Goal: Transaction & Acquisition: Purchase product/service

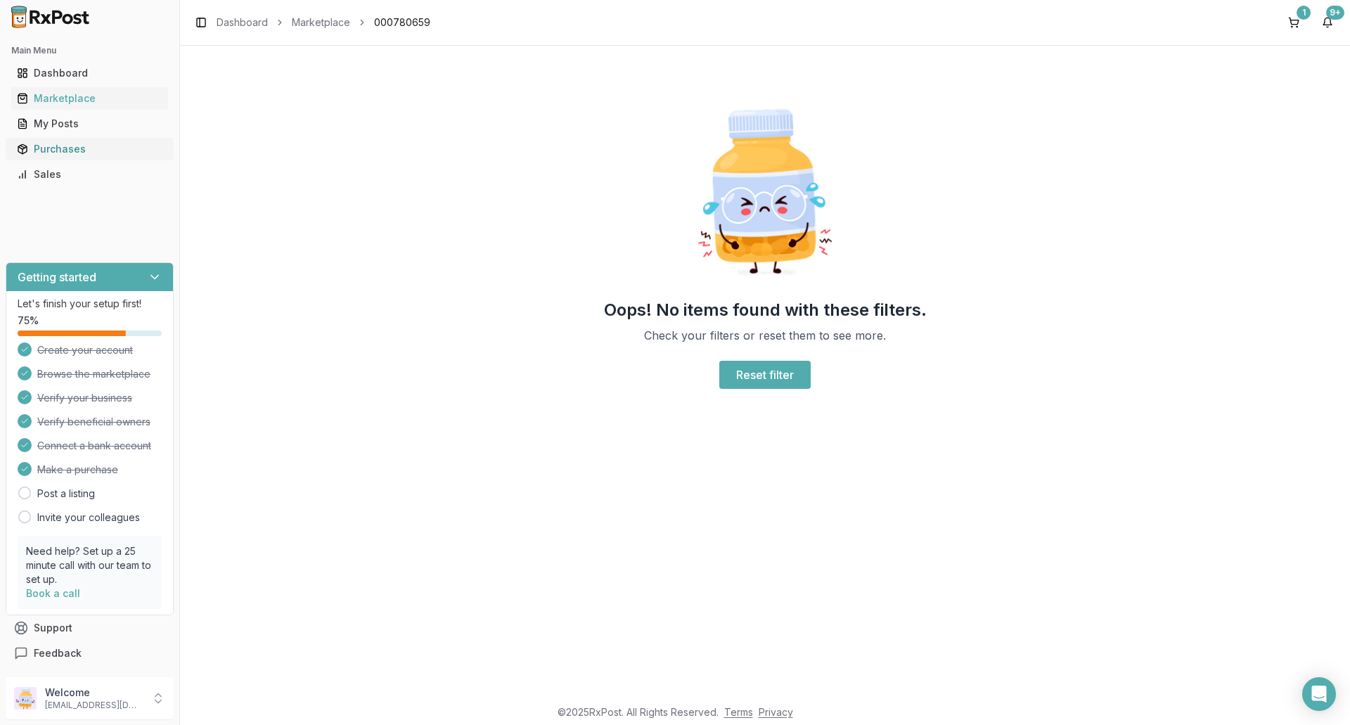
click at [58, 149] on div "Purchases" at bounding box center [90, 149] width 146 height 14
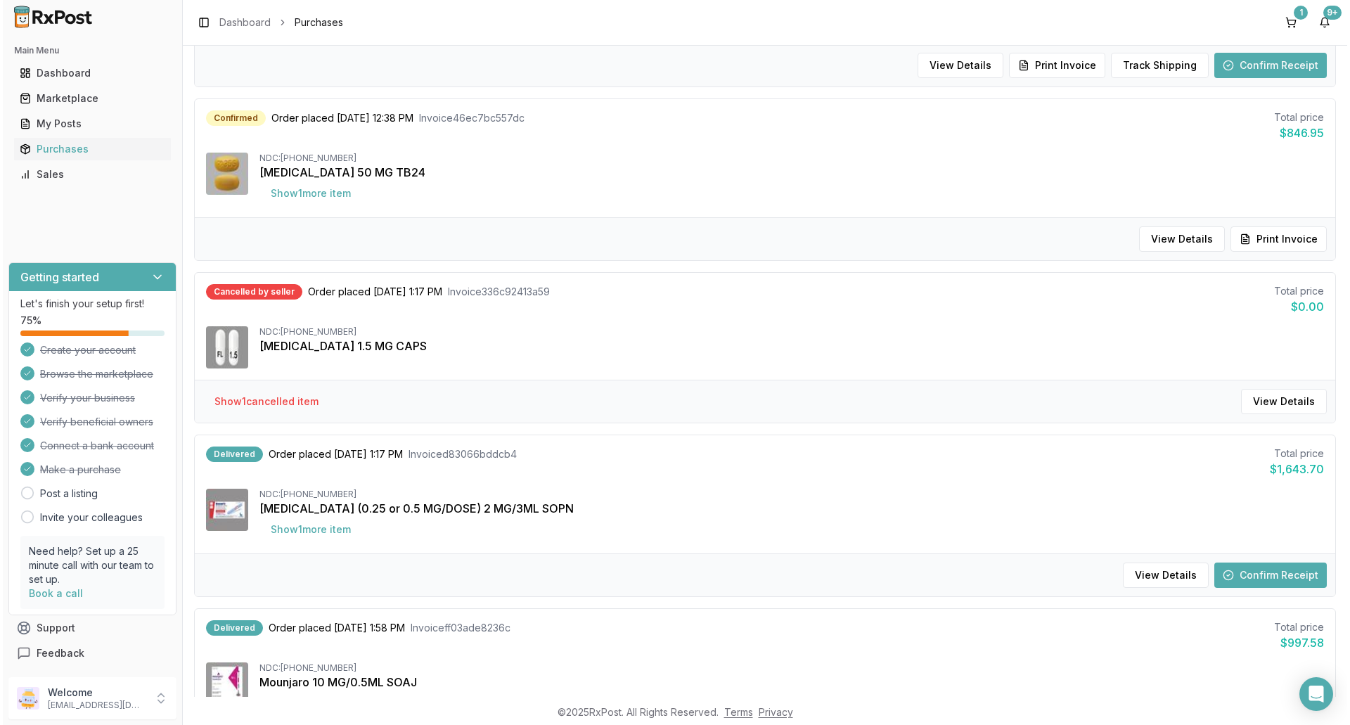
scroll to position [281, 0]
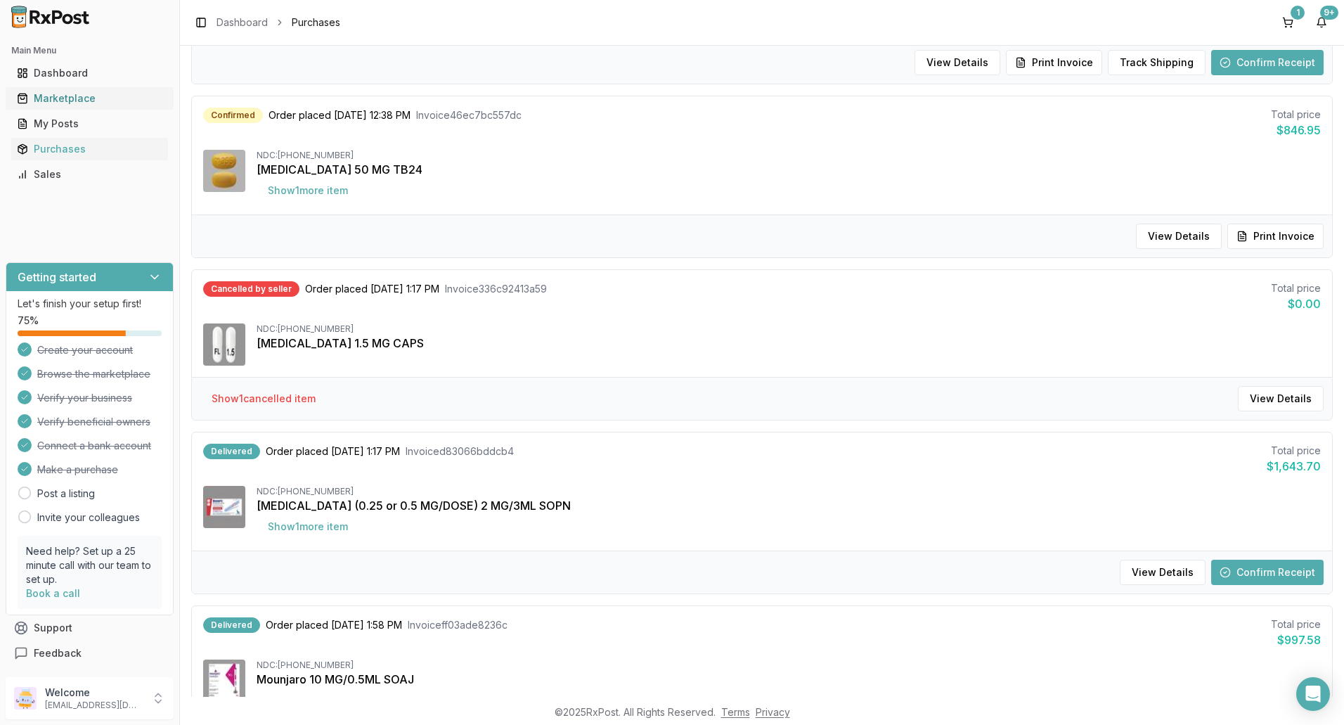
click at [68, 107] on link "Marketplace" at bounding box center [89, 98] width 157 height 25
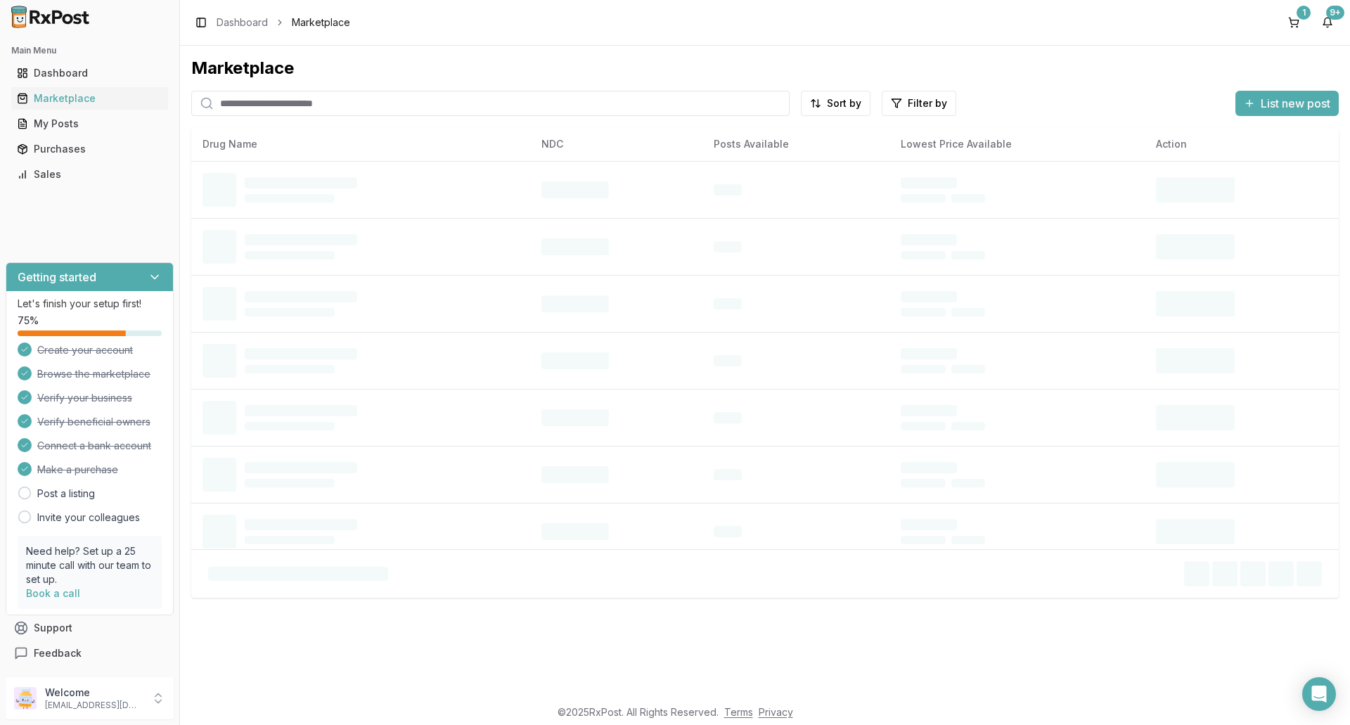
click at [303, 105] on input "search" at bounding box center [490, 103] width 598 height 25
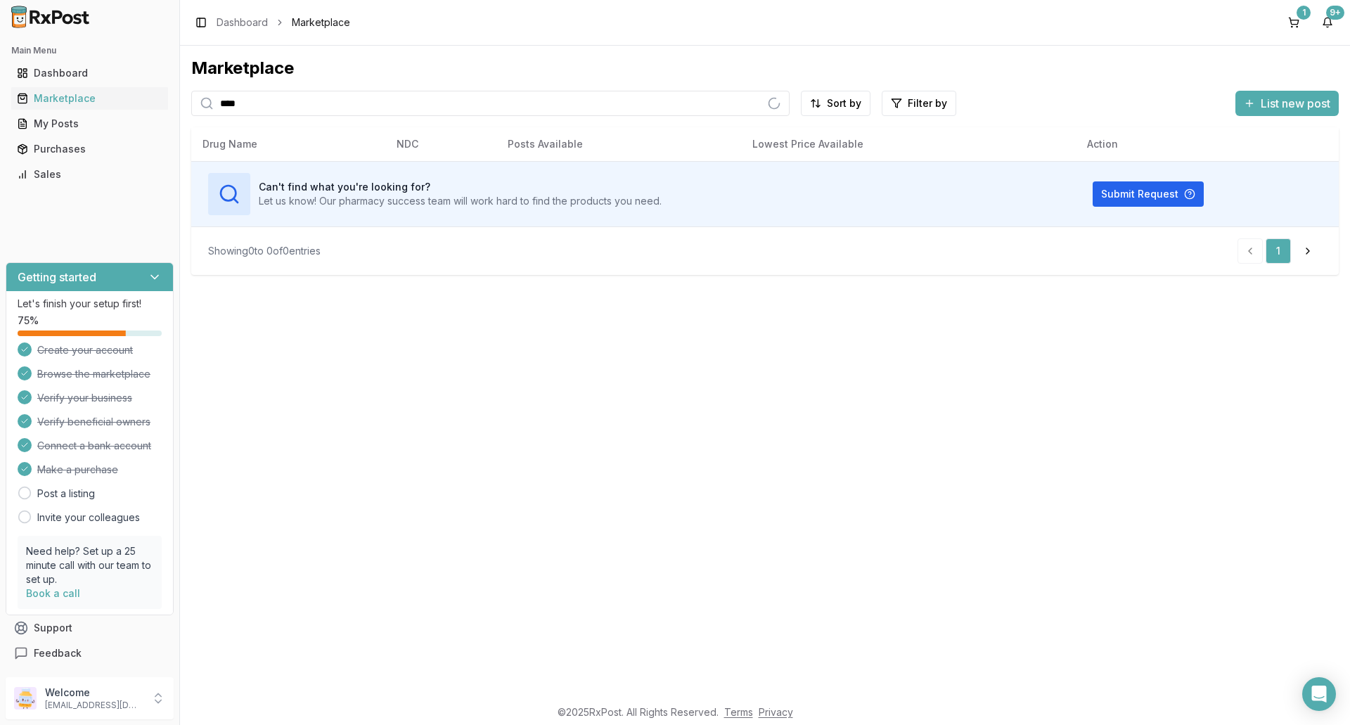
type input "****"
click at [1303, 22] on button "1" at bounding box center [1293, 22] width 22 height 22
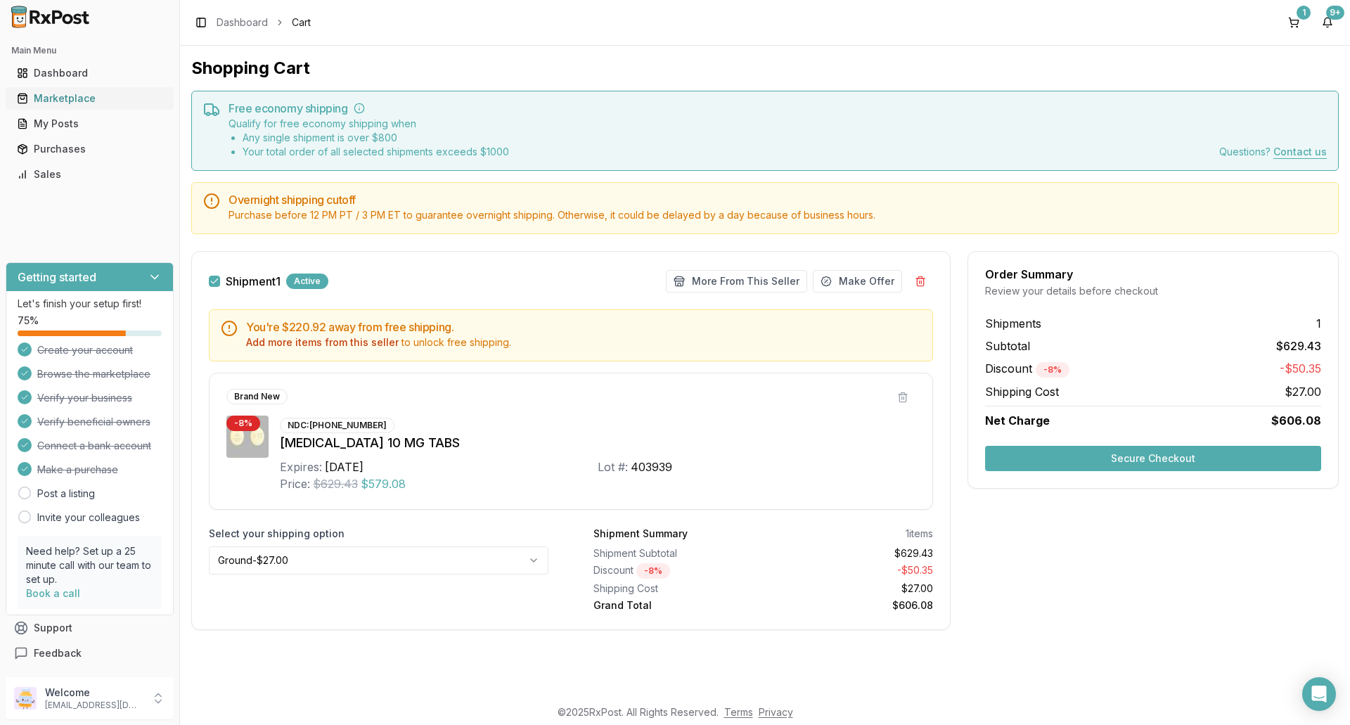
click at [39, 101] on div "Marketplace" at bounding box center [90, 98] width 146 height 14
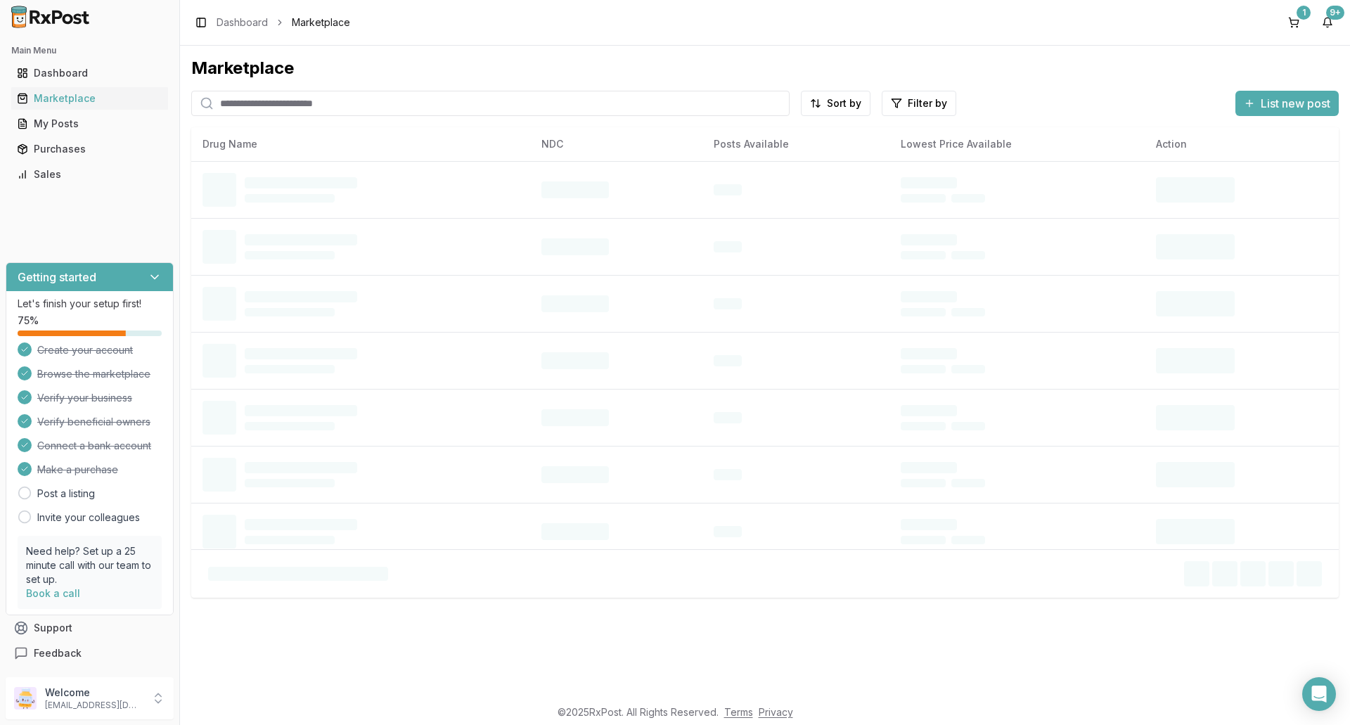
click at [328, 104] on input "search" at bounding box center [490, 103] width 598 height 25
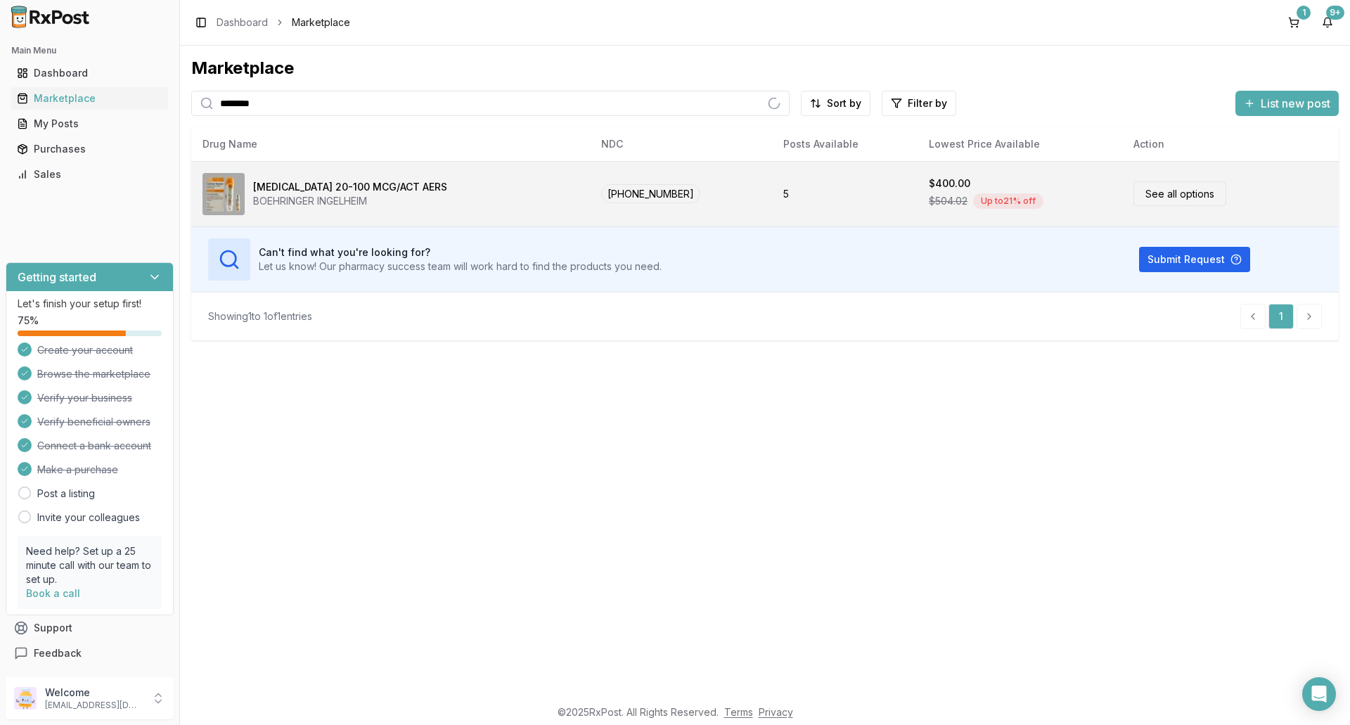
type input "********"
click at [441, 207] on div "BOEHRINGER INGELHEIM" at bounding box center [350, 201] width 194 height 14
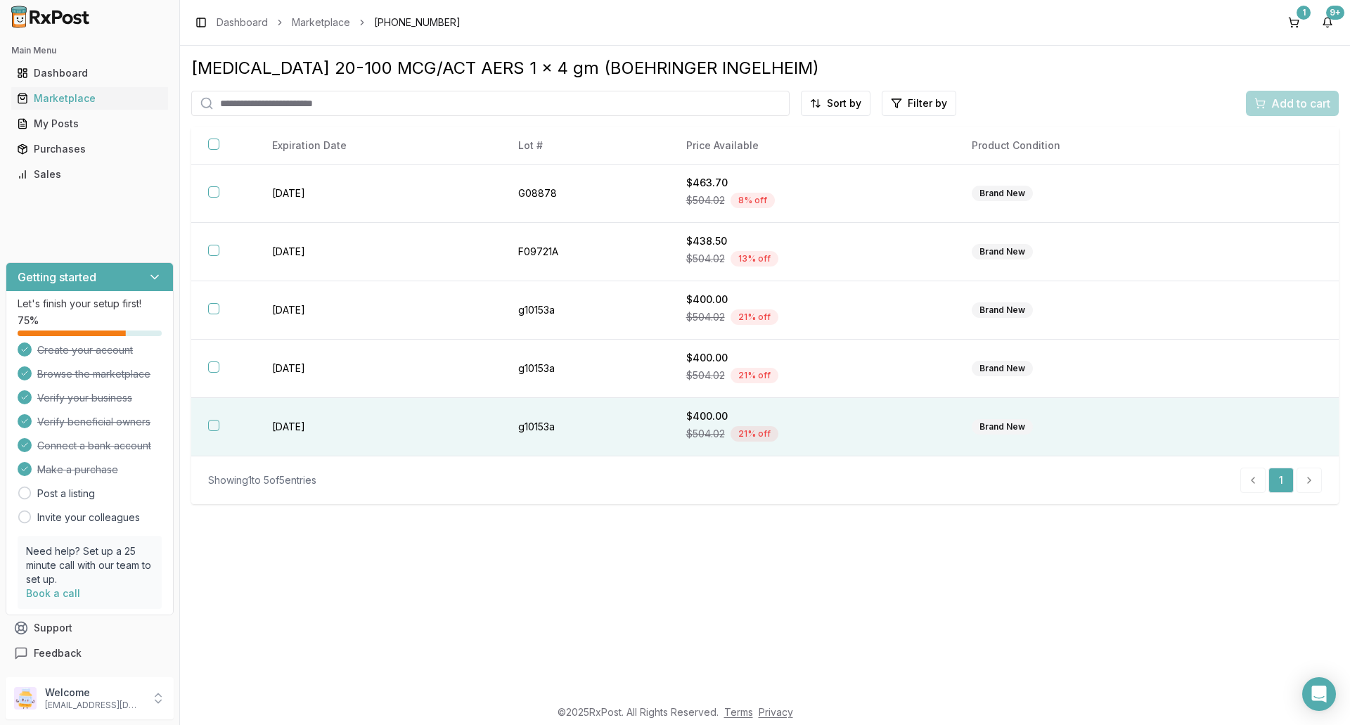
click at [717, 415] on div "$400.00" at bounding box center [812, 416] width 252 height 14
click at [1317, 99] on span "Add to cart" at bounding box center [1300, 103] width 59 height 17
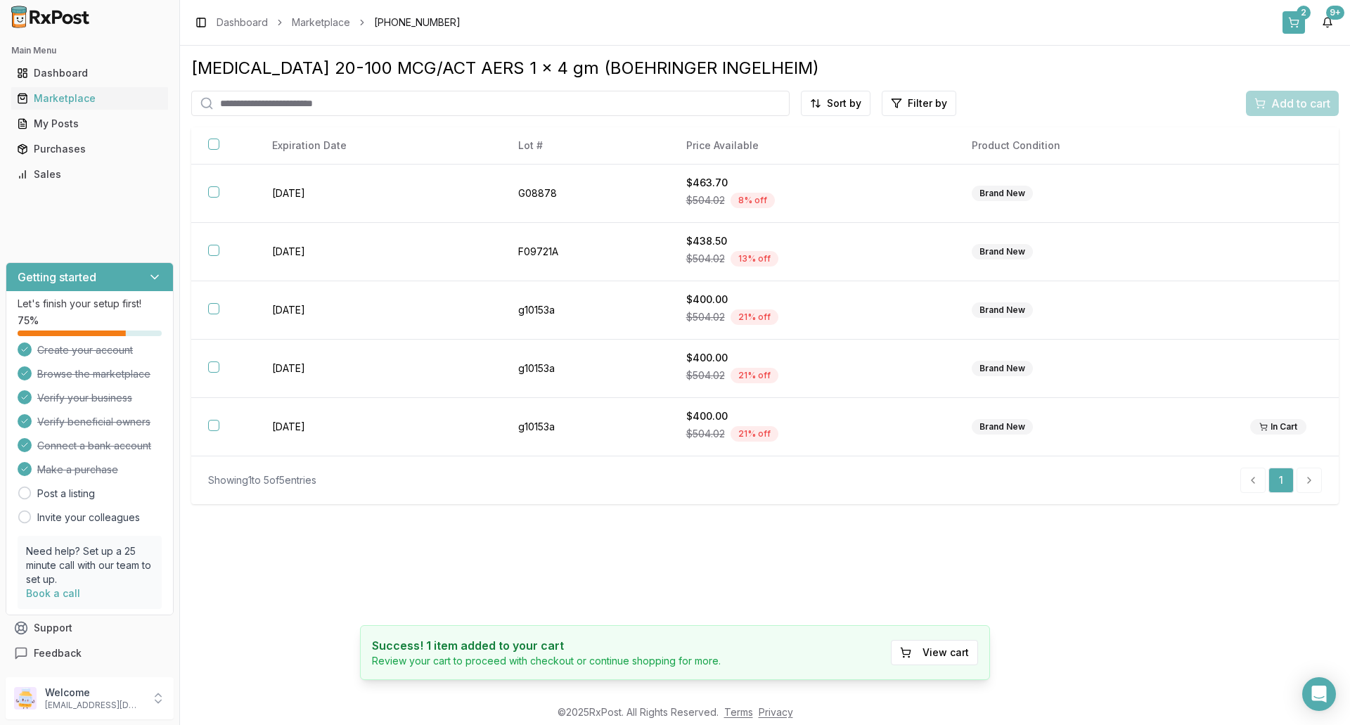
click at [1286, 20] on button "2" at bounding box center [1293, 22] width 22 height 22
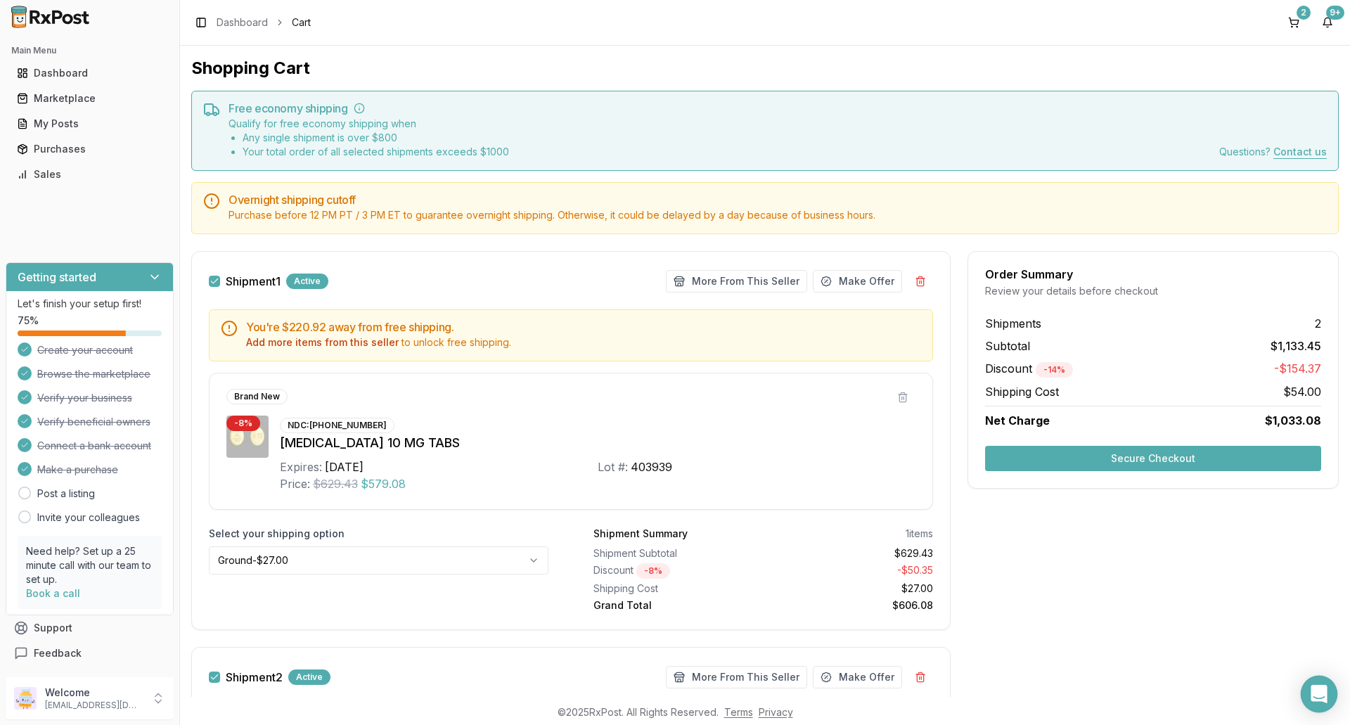
click at [1313, 695] on icon "Open Intercom Messenger" at bounding box center [1318, 694] width 16 height 18
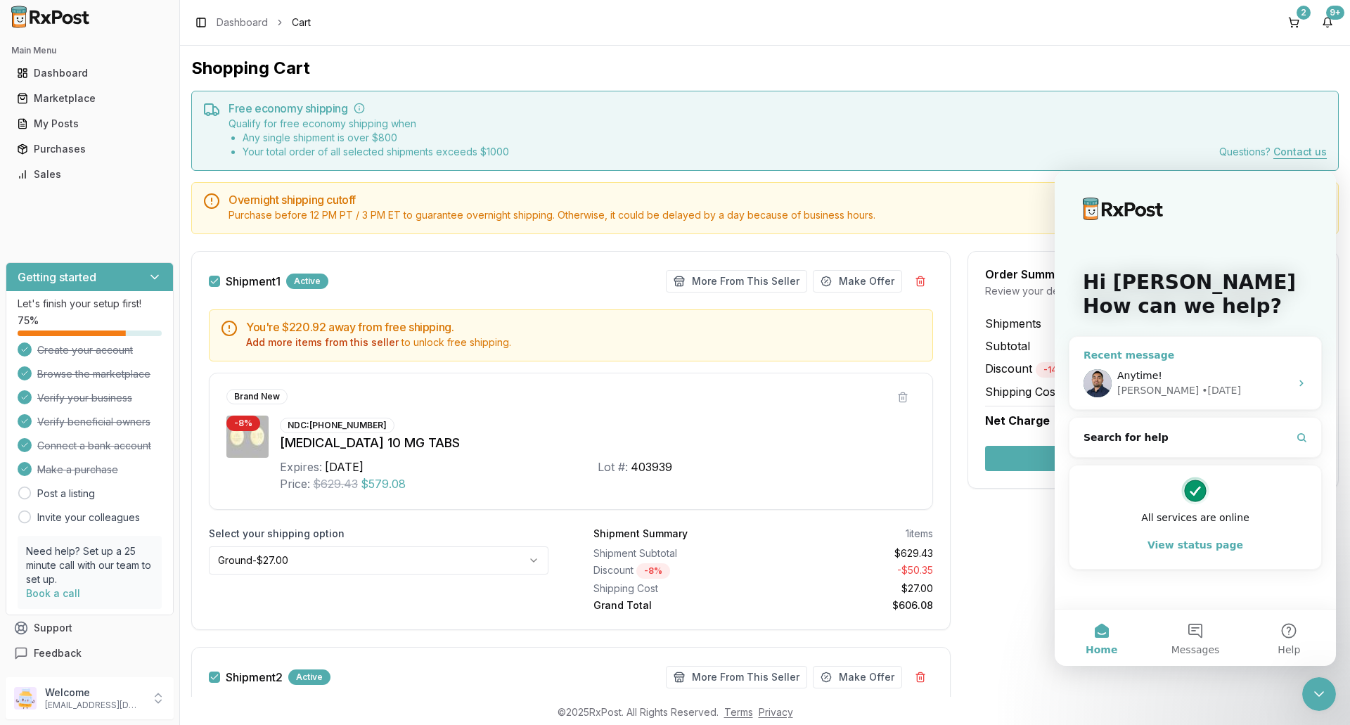
click at [1180, 365] on div "Anytime! [PERSON_NAME] • [DATE]" at bounding box center [1195, 383] width 252 height 52
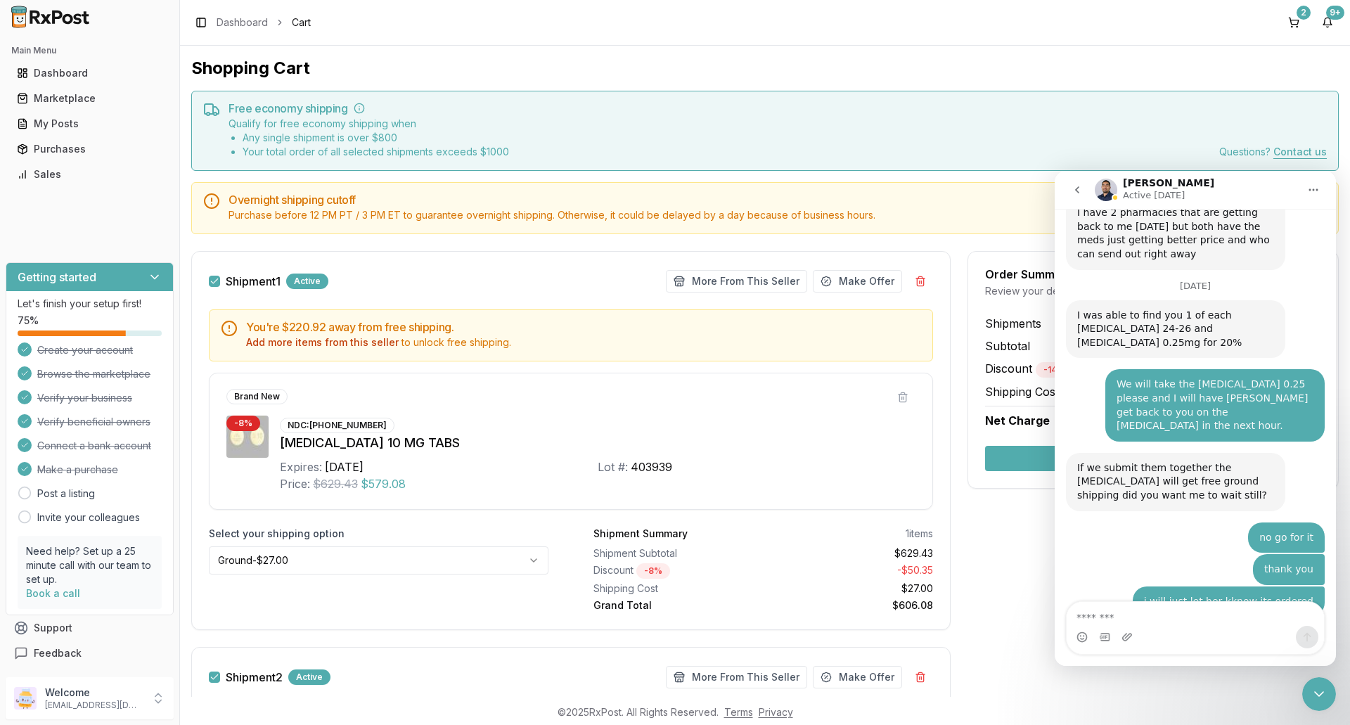
scroll to position [11075, 0]
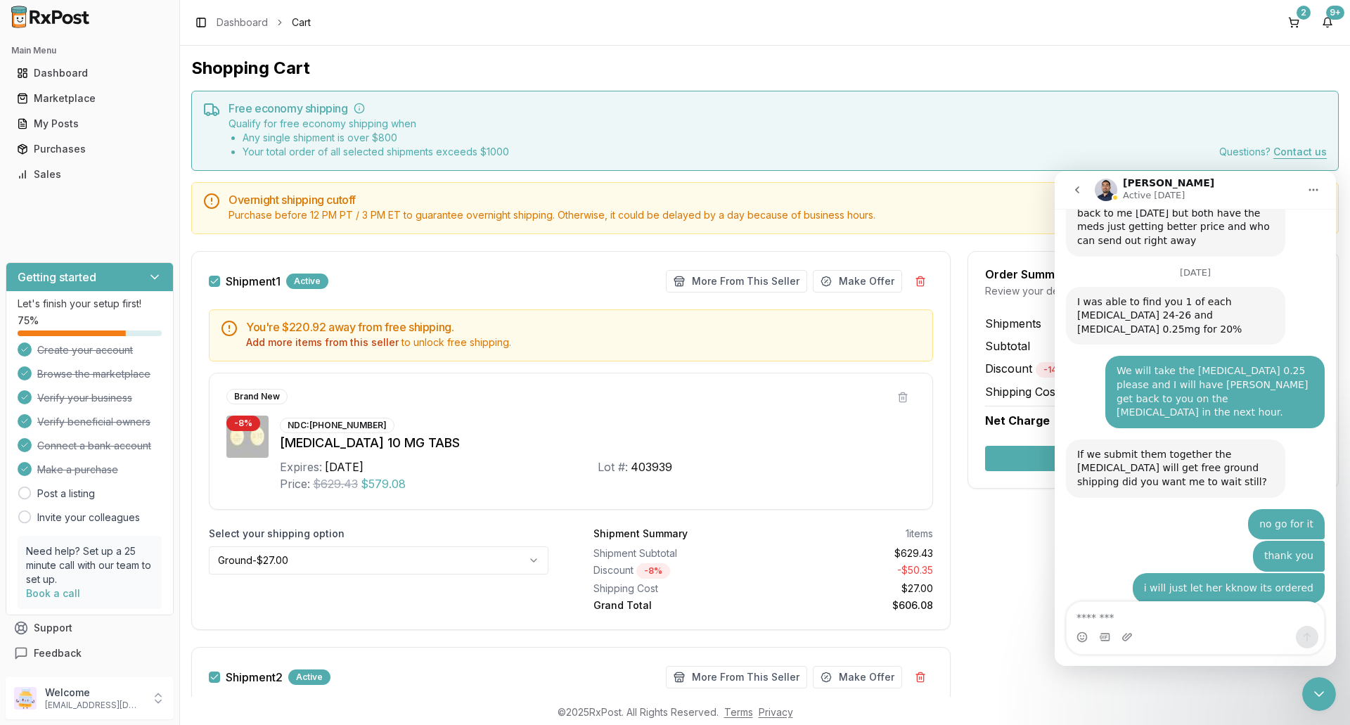
click at [1123, 609] on textarea "Message…" at bounding box center [1194, 614] width 257 height 24
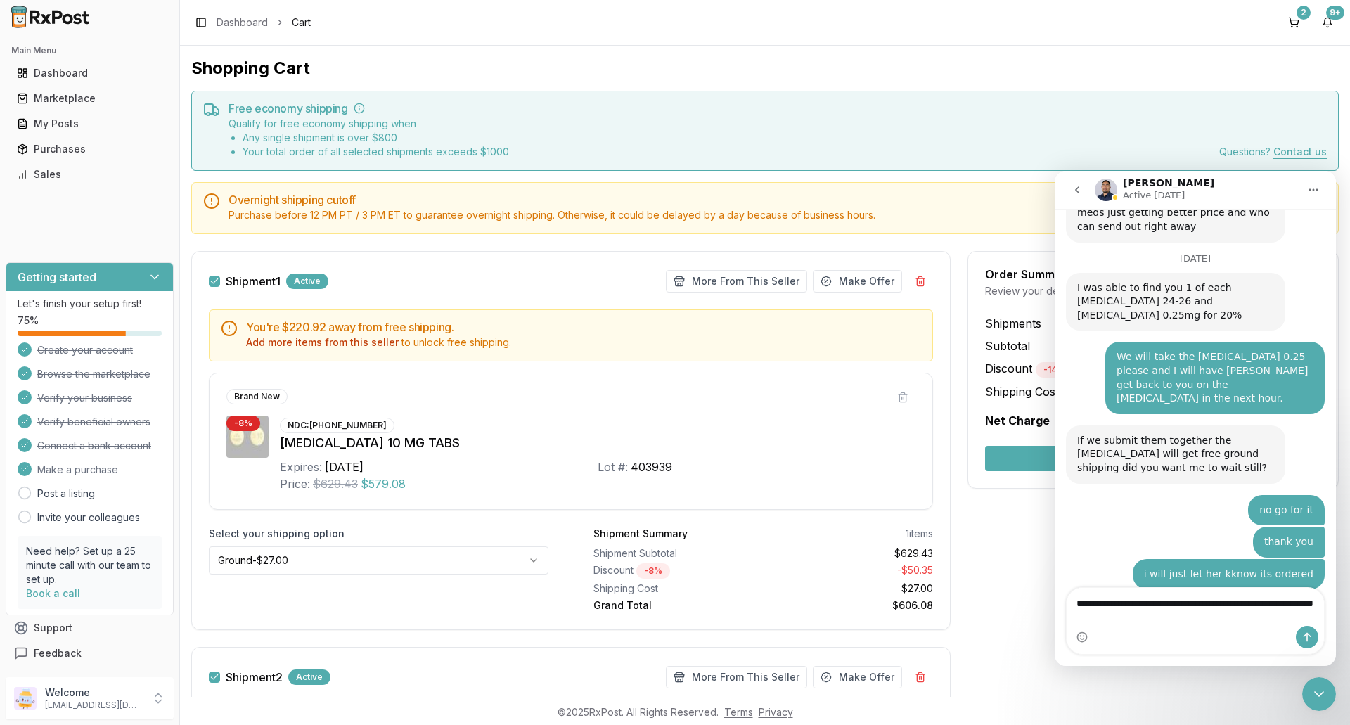
type textarea "**********"
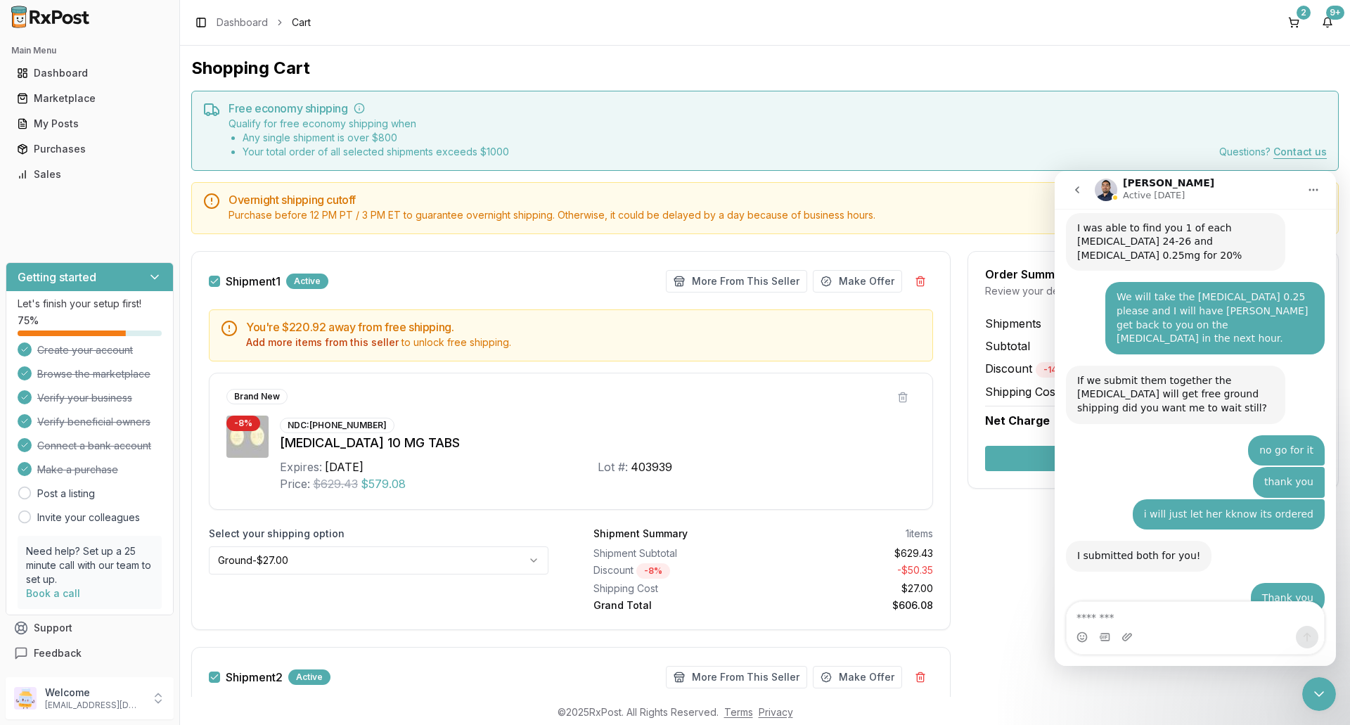
scroll to position [11150, 0]
